Goal: Communication & Community: Answer question/provide support

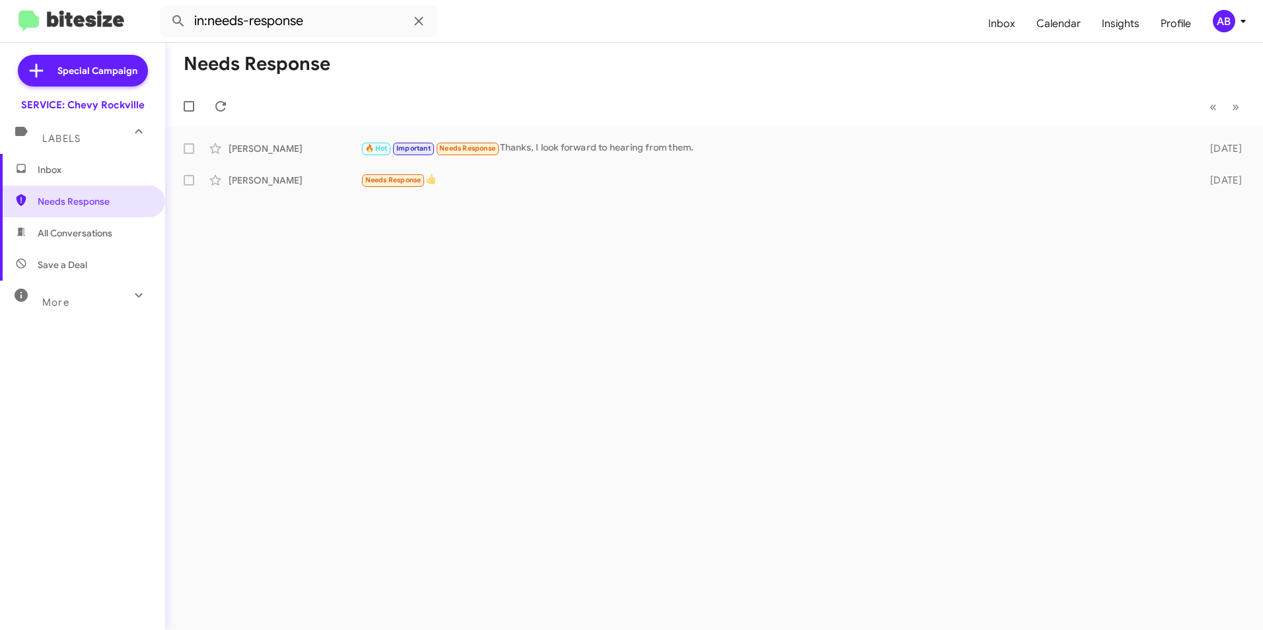
drag, startPoint x: 0, startPoint y: 0, endPoint x: 944, endPoint y: 18, distance: 943.7
click at [944, 18] on form "in:needs-response" at bounding box center [569, 21] width 818 height 32
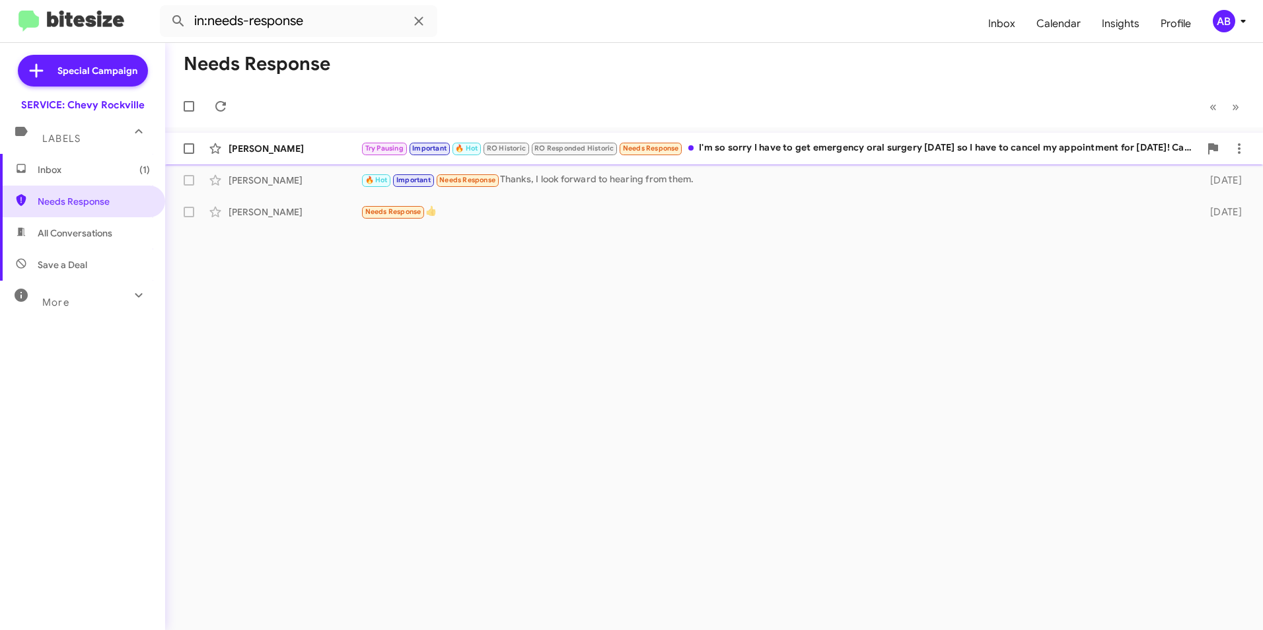
click at [852, 153] on div "Try Pausing Important 🔥 Hot RO Historic RO Responded Historic Needs Response I'…" at bounding box center [780, 148] width 839 height 15
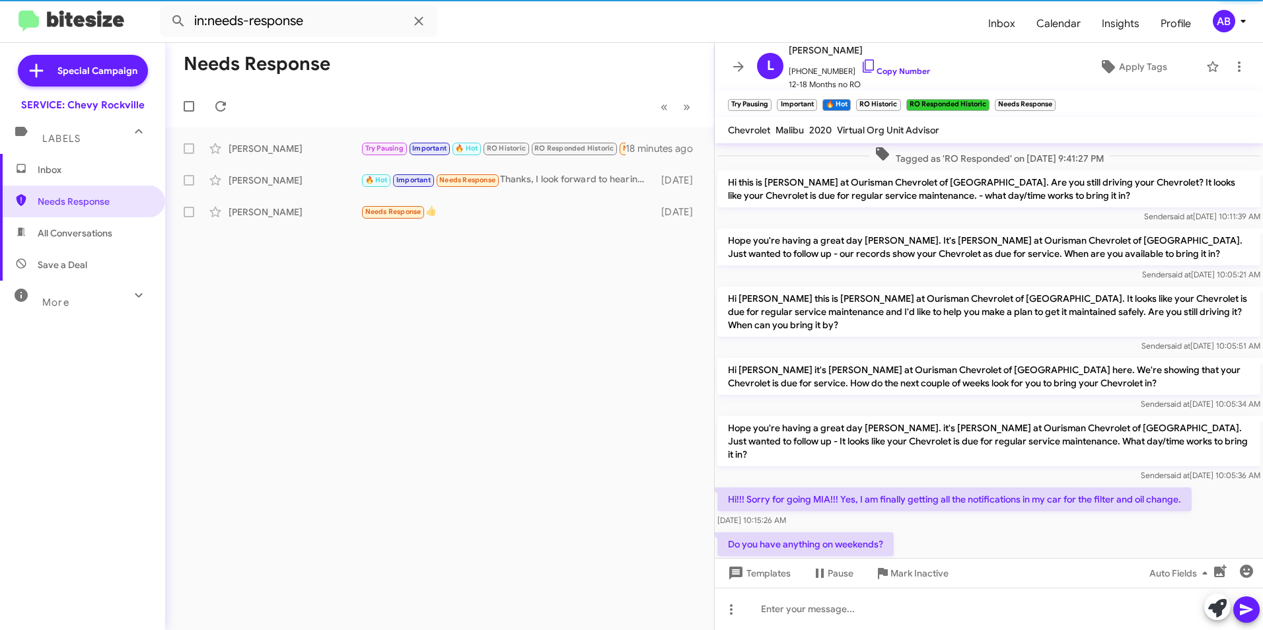
scroll to position [622, 0]
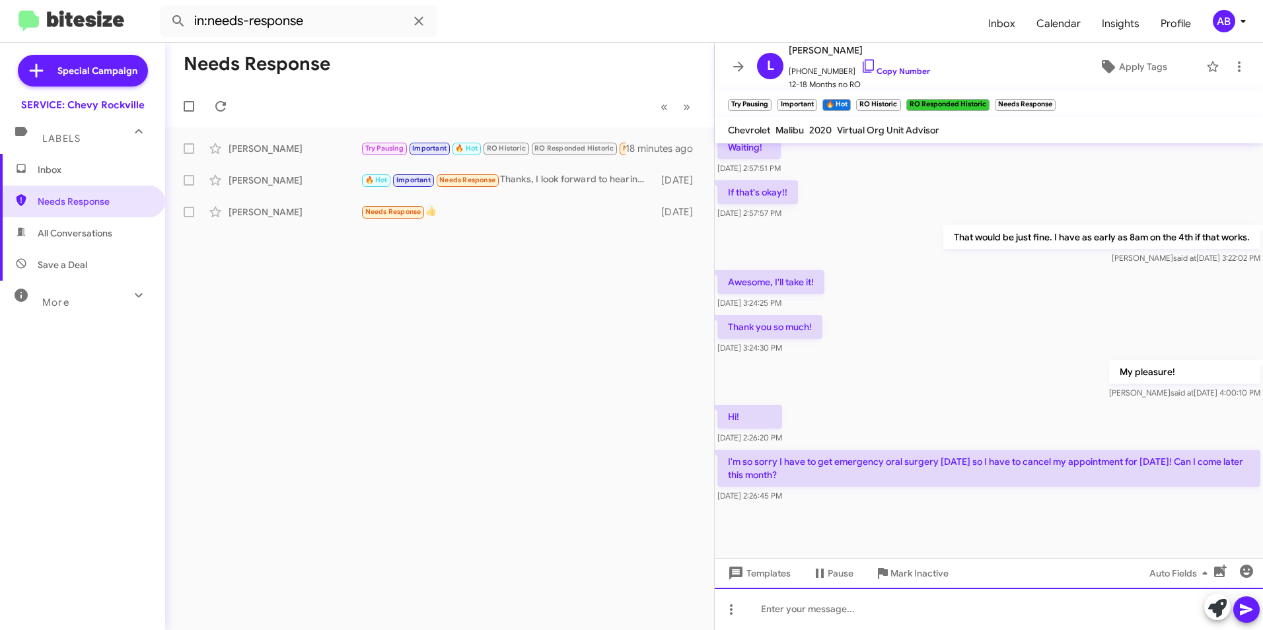
click at [809, 603] on div at bounding box center [989, 609] width 548 height 42
click at [695, 150] on icon at bounding box center [691, 149] width 16 height 16
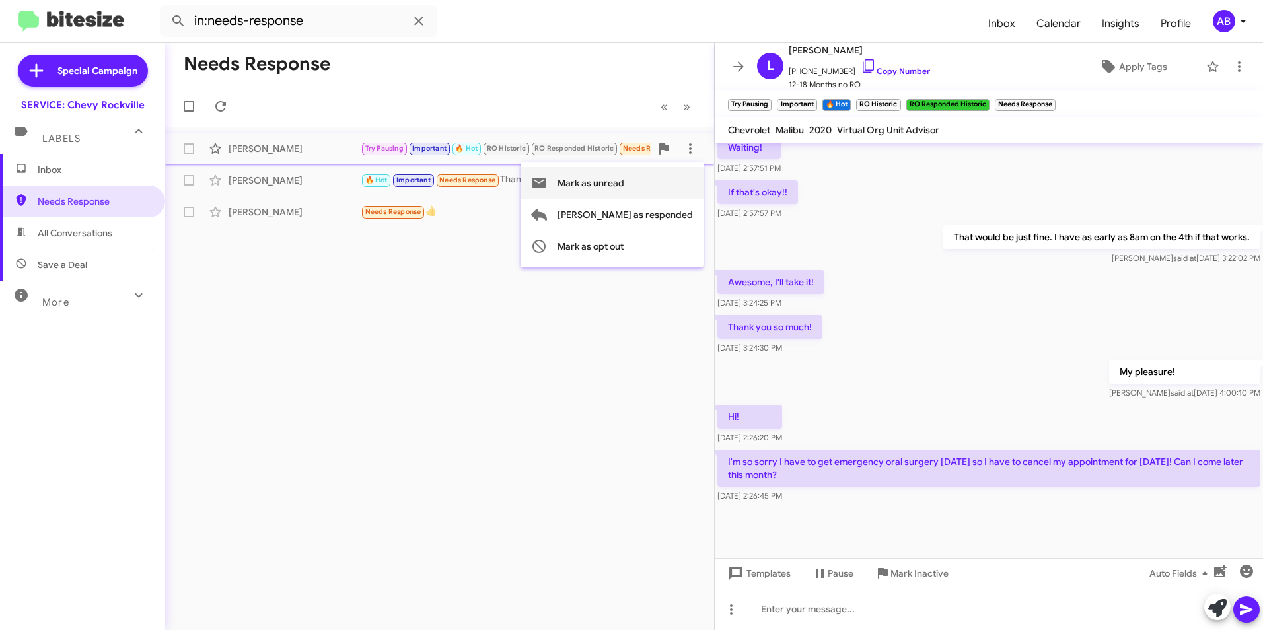
click at [624, 186] on span "Mark as unread" at bounding box center [591, 183] width 67 height 32
